Goal: Task Accomplishment & Management: Use online tool/utility

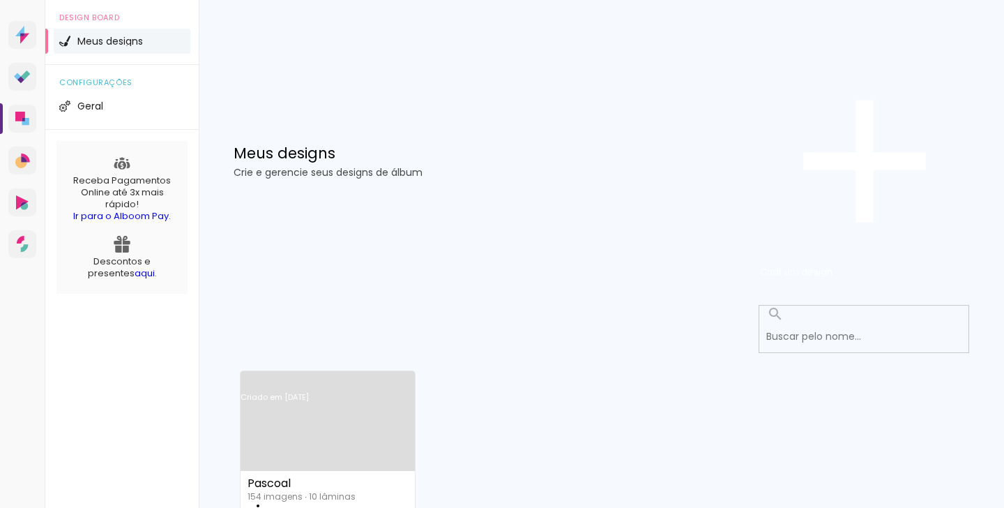
click at [346, 376] on link "Criado em [DATE]" at bounding box center [328, 415] width 174 height 79
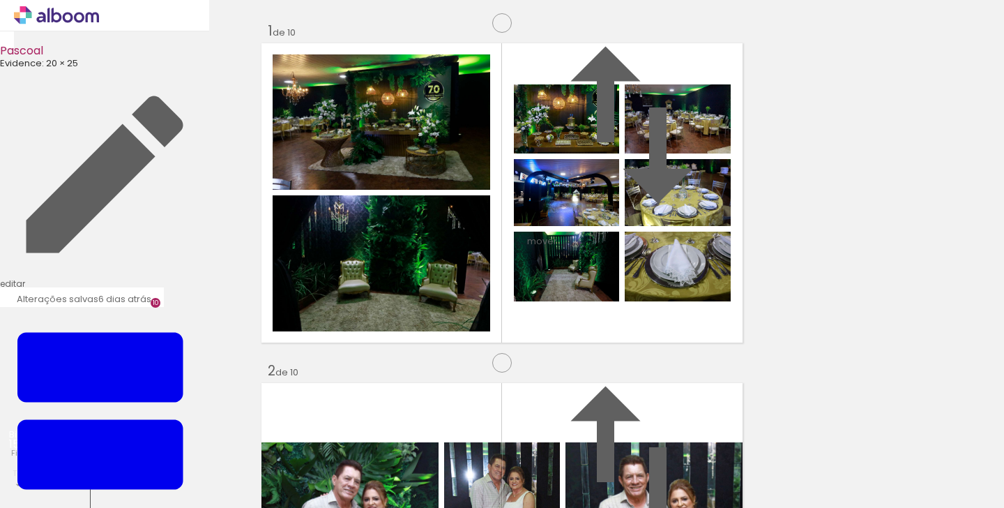
scroll to position [0, 8412]
